Goal: Information Seeking & Learning: Learn about a topic

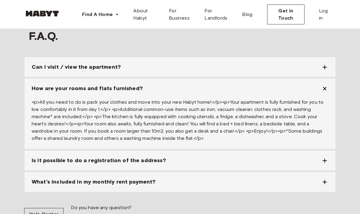
scroll to position [1545, 0]
click at [325, 157] on icon at bounding box center [324, 160] width 7 height 7
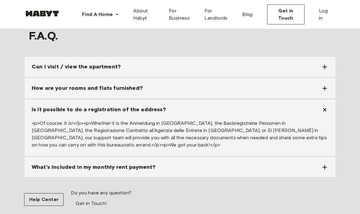
click at [330, 164] on div "What's included in my monthly rent payment?" at bounding box center [179, 167] width 311 height 20
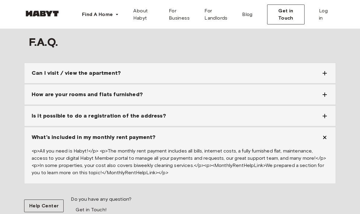
scroll to position [1538, 0]
click at [327, 91] on icon at bounding box center [324, 94] width 7 height 7
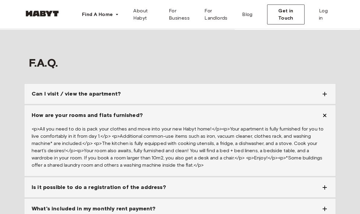
click at [328, 91] on icon at bounding box center [324, 94] width 7 height 7
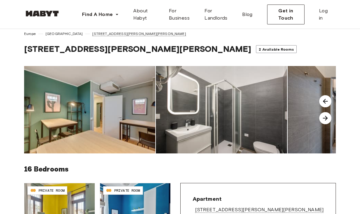
scroll to position [9, 0]
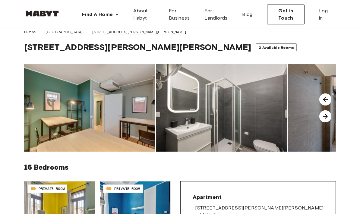
click at [328, 117] on img at bounding box center [325, 117] width 12 height 12
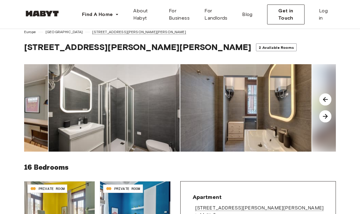
scroll to position [9, 0]
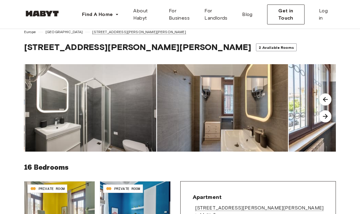
click at [330, 113] on img at bounding box center [325, 116] width 12 height 12
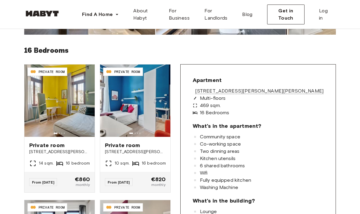
scroll to position [154, 0]
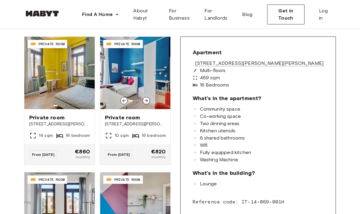
click at [149, 103] on icon at bounding box center [146, 100] width 5 height 5
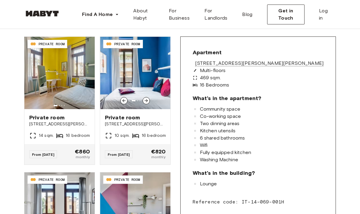
click at [149, 119] on span "Private room" at bounding box center [135, 117] width 61 height 7
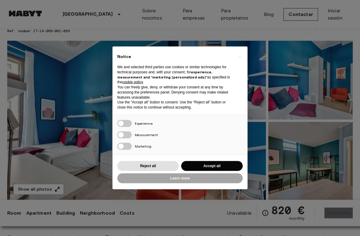
scroll to position [37, 0]
click at [229, 167] on button "Accept all" at bounding box center [211, 166] width 61 height 10
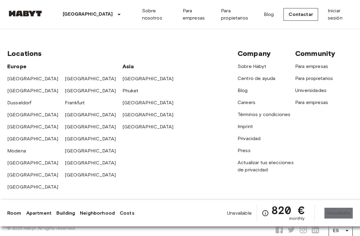
scroll to position [1556, 0]
